Goal: Task Accomplishment & Management: Manage account settings

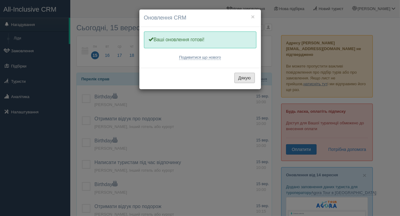
click at [243, 78] on button "Дякую" at bounding box center [244, 78] width 20 height 10
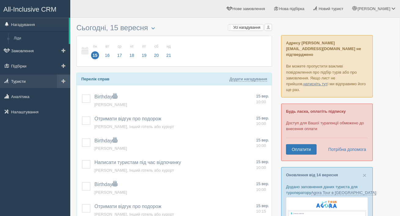
click at [31, 81] on link "Туристи" at bounding box center [35, 81] width 70 height 13
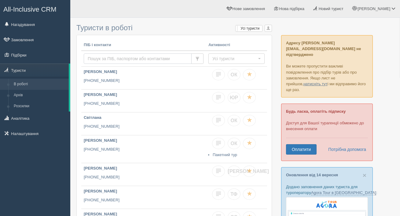
click at [107, 60] on input "text" at bounding box center [138, 58] width 108 height 10
paste input "380503583946"
type input "380503583946"
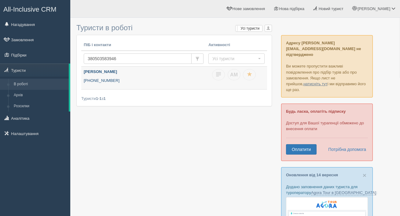
click at [116, 80] on p "+380 50 358 3946" at bounding box center [144, 81] width 120 height 6
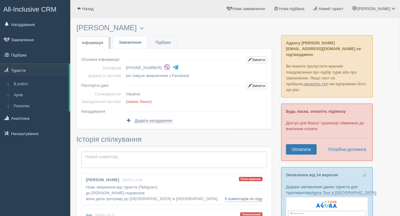
click at [131, 44] on link "Замовлення" at bounding box center [130, 42] width 34 height 13
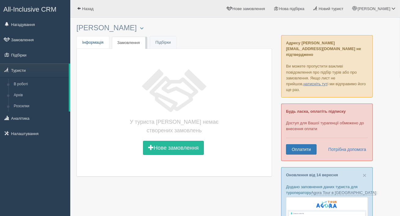
click at [97, 43] on span "Інформація" at bounding box center [92, 42] width 21 height 5
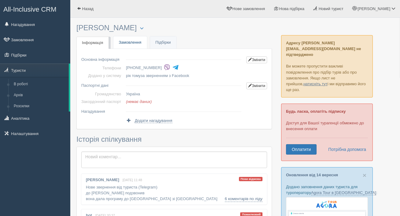
click at [135, 45] on link "Замовлення" at bounding box center [130, 42] width 34 height 13
